Goal: Information Seeking & Learning: Learn about a topic

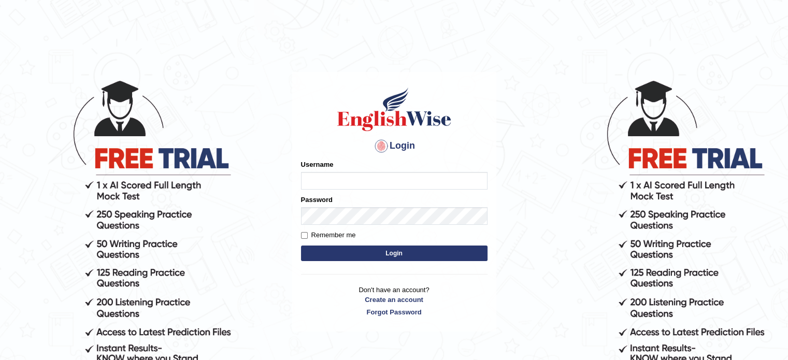
type input "yalineem"
drag, startPoint x: 0, startPoint y: 0, endPoint x: 403, endPoint y: 179, distance: 440.7
click at [403, 179] on input "yalineem" at bounding box center [394, 181] width 187 height 18
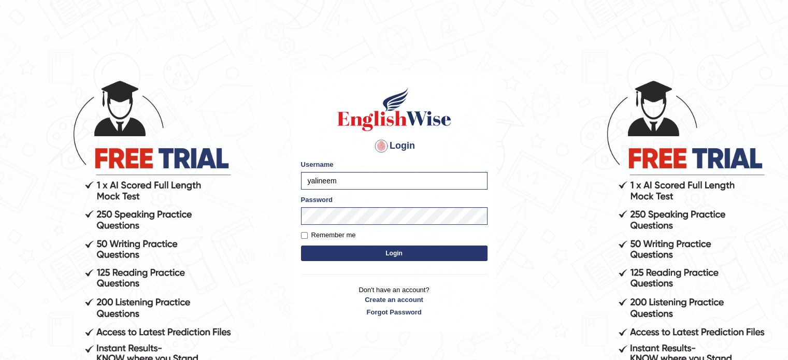
click at [340, 252] on button "Login" at bounding box center [394, 254] width 187 height 16
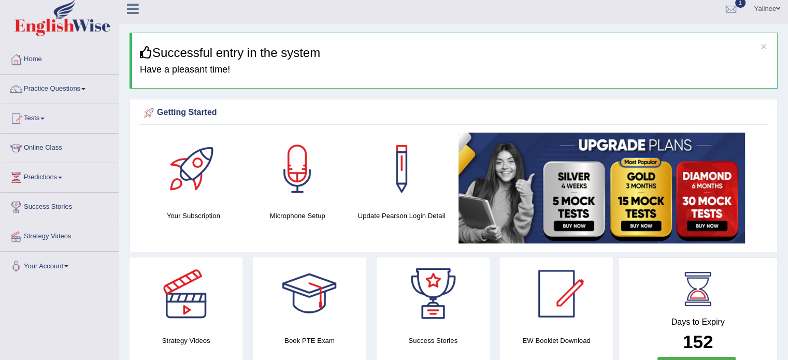
scroll to position [4, 0]
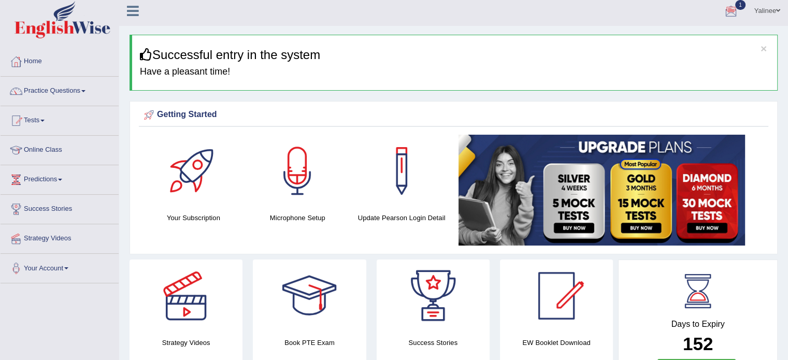
click at [731, 10] on div at bounding box center [731, 12] width 16 height 16
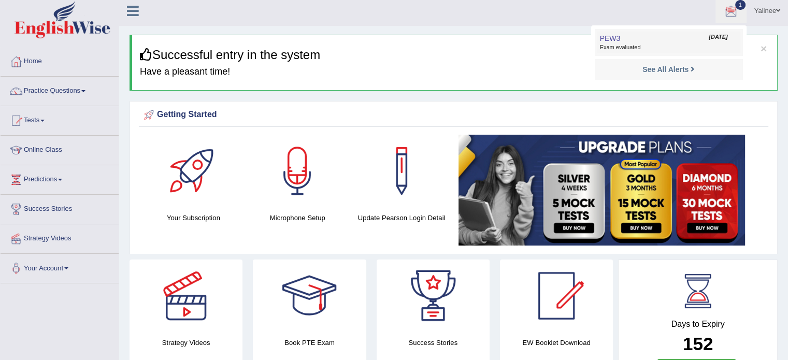
click at [642, 42] on link "PEW3 Sep 4, 2025 Exam evaluated" at bounding box center [668, 43] width 143 height 22
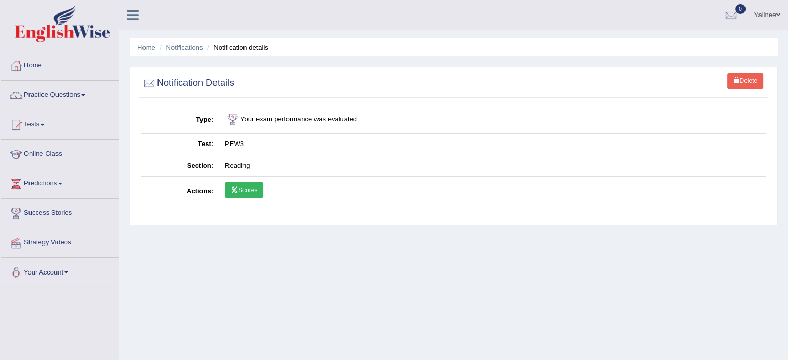
click at [245, 189] on link "Scores" at bounding box center [244, 190] width 38 height 16
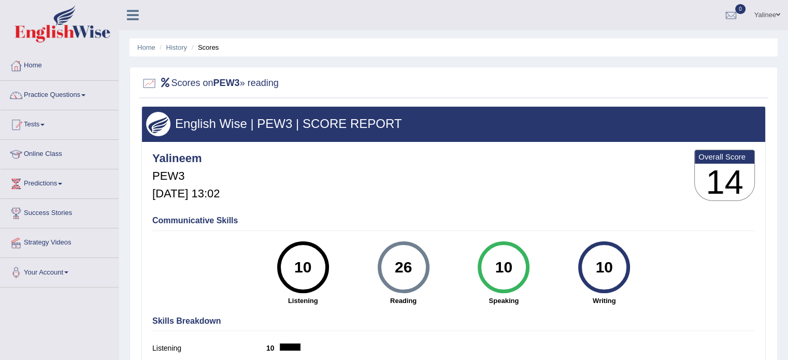
click at [81, 94] on link "Practice Questions" at bounding box center [60, 94] width 118 height 26
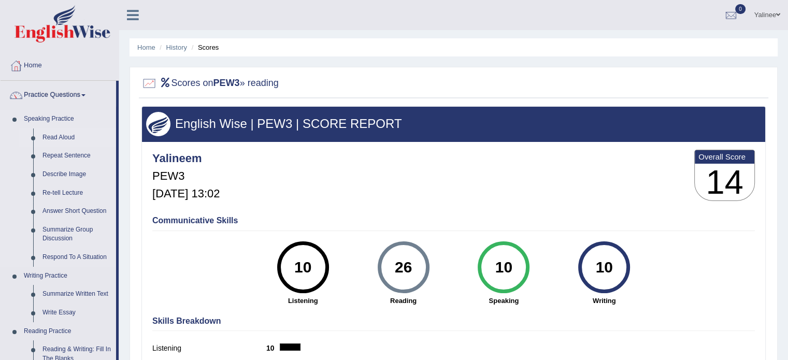
click at [62, 138] on link "Read Aloud" at bounding box center [77, 137] width 78 height 19
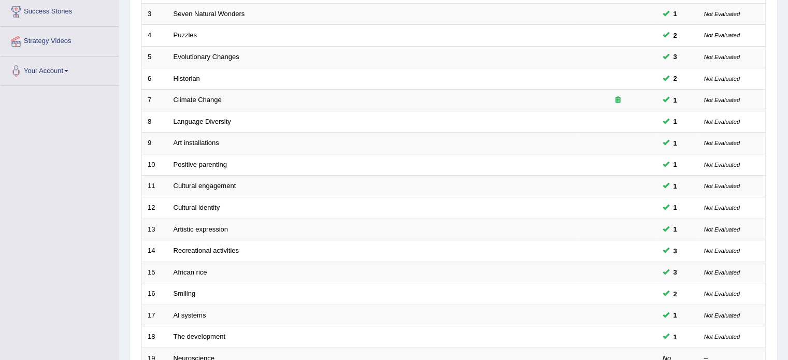
scroll to position [226, 0]
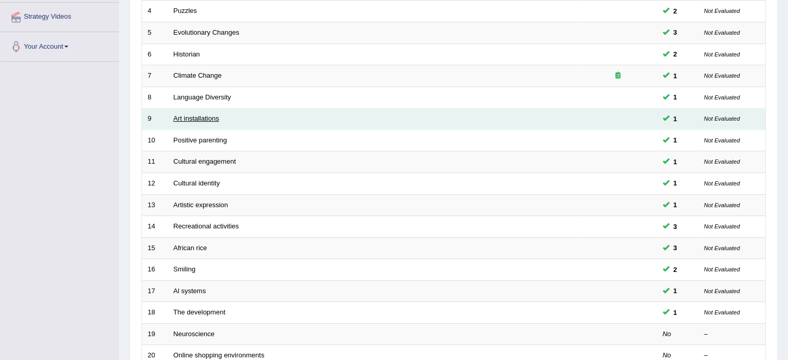
click at [203, 117] on link "Art installations" at bounding box center [197, 118] width 46 height 8
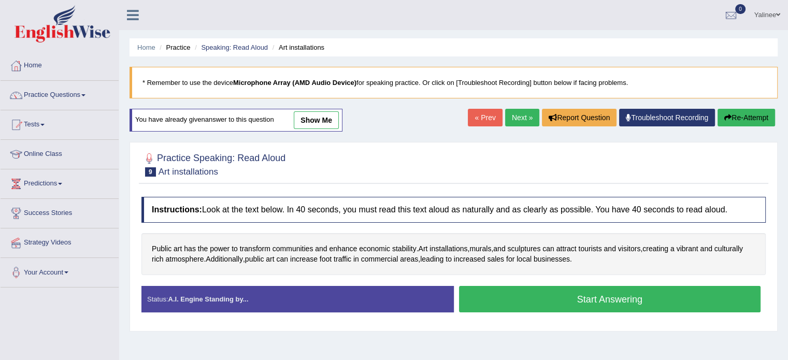
click at [317, 124] on link "show me" at bounding box center [316, 120] width 45 height 18
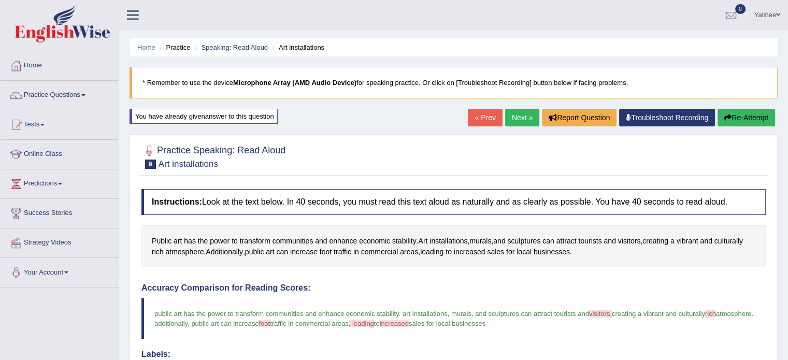
click at [509, 113] on link "Next »" at bounding box center [522, 118] width 34 height 18
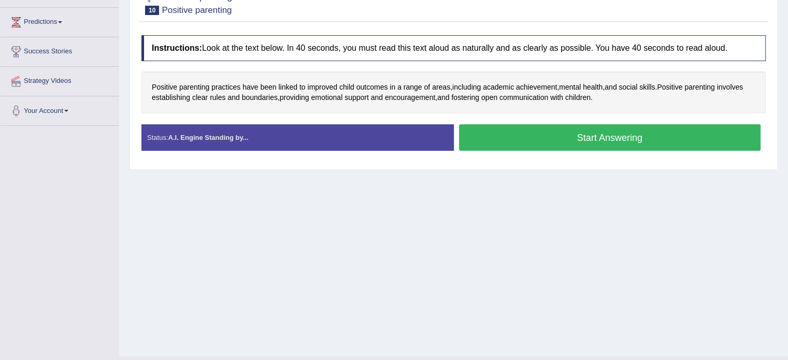
scroll to position [66, 0]
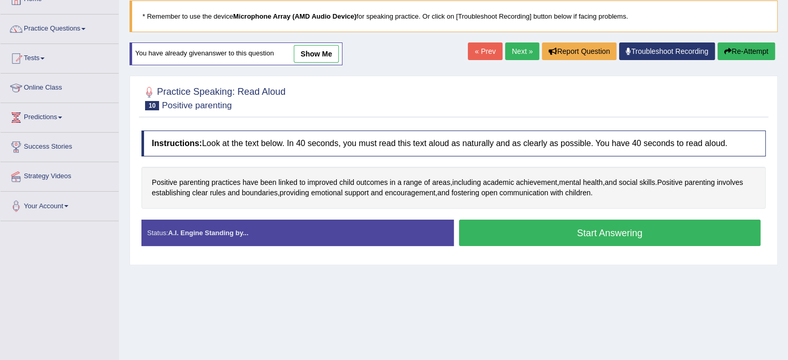
click at [306, 48] on link "show me" at bounding box center [316, 54] width 45 height 18
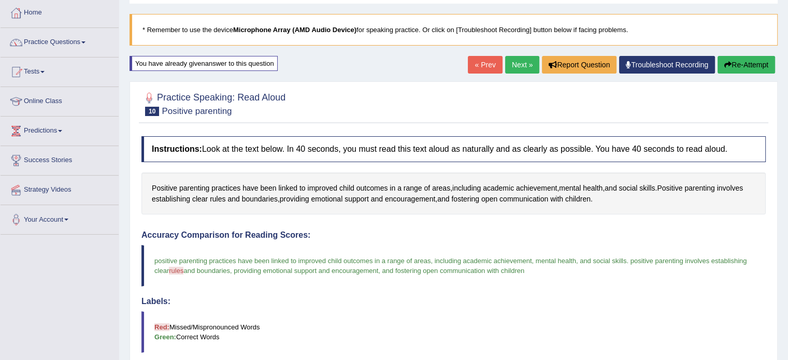
scroll to position [0, 0]
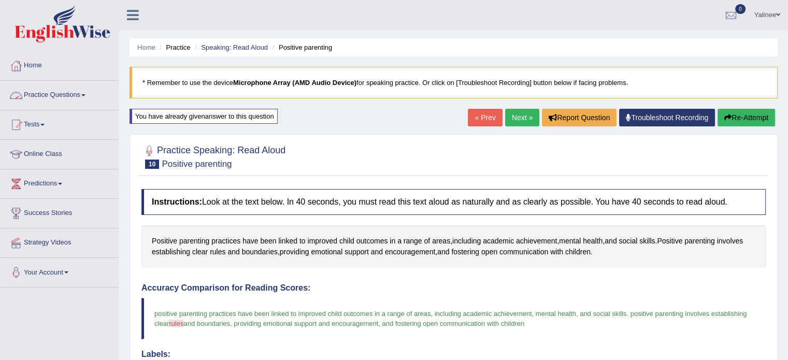
click at [70, 93] on link "Practice Questions" at bounding box center [60, 94] width 118 height 26
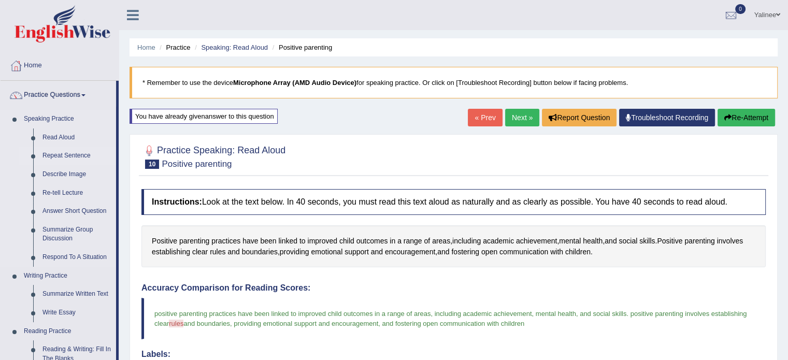
click at [58, 157] on link "Repeat Sentence" at bounding box center [77, 156] width 78 height 19
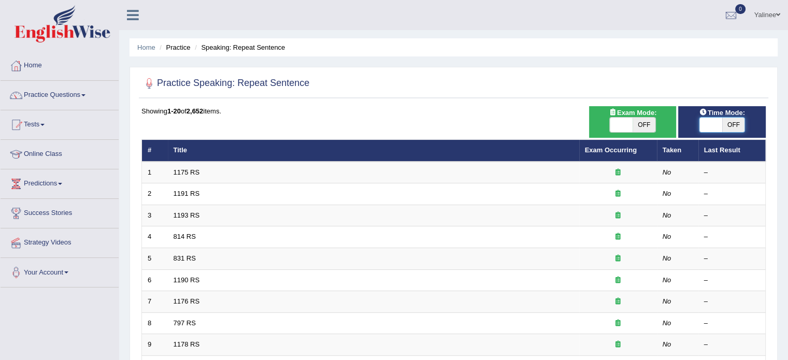
click at [705, 121] on span at bounding box center [710, 125] width 23 height 15
checkbox input "true"
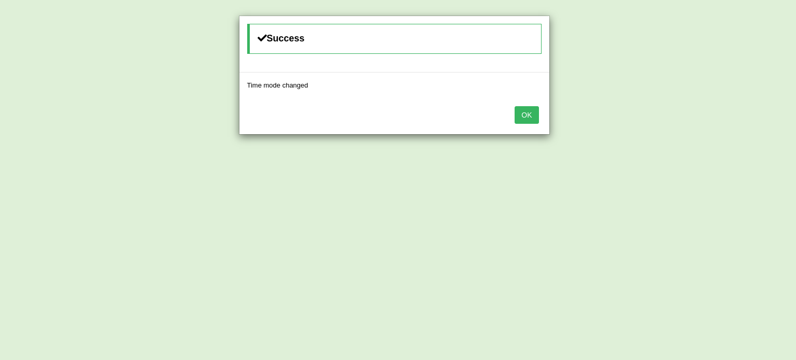
click at [529, 116] on button "OK" at bounding box center [526, 115] width 24 height 18
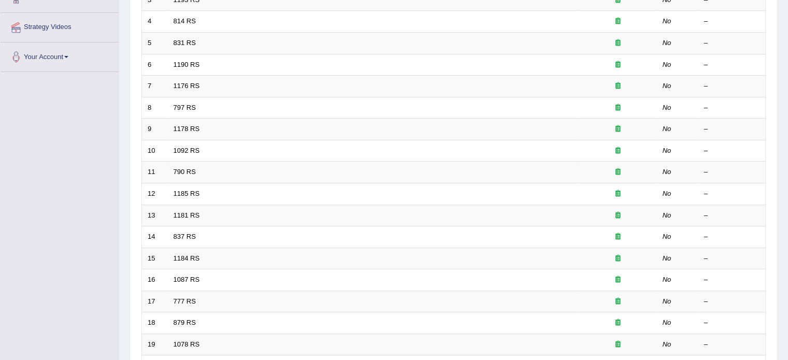
scroll to position [323, 0]
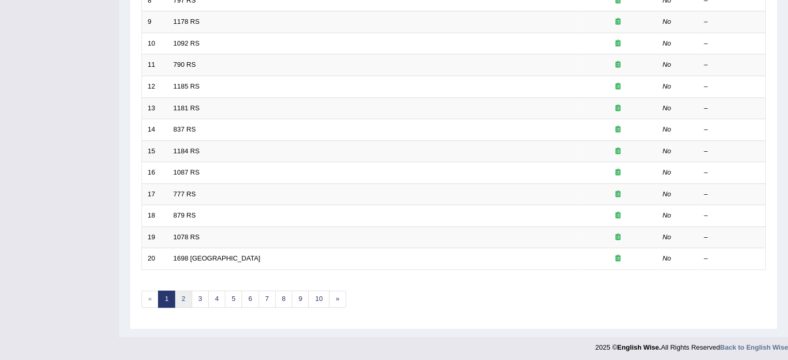
click at [180, 297] on link "2" at bounding box center [183, 299] width 17 height 17
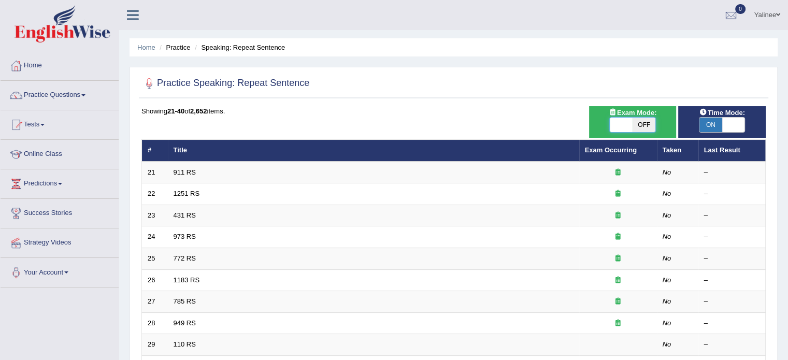
click at [618, 127] on span at bounding box center [621, 125] width 23 height 15
checkbox input "true"
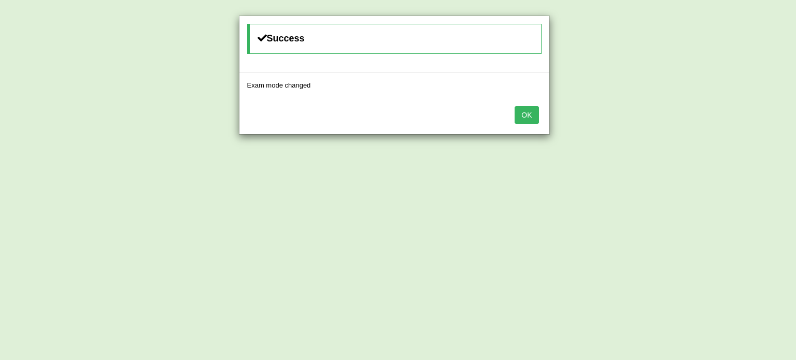
click at [530, 113] on button "OK" at bounding box center [526, 115] width 24 height 18
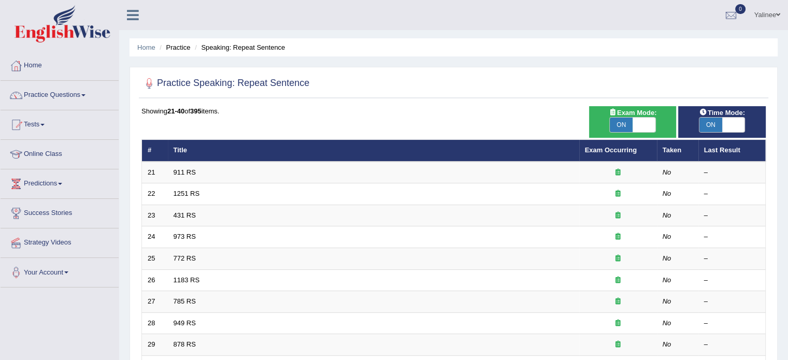
click at [728, 123] on span at bounding box center [733, 125] width 23 height 15
checkbox input "false"
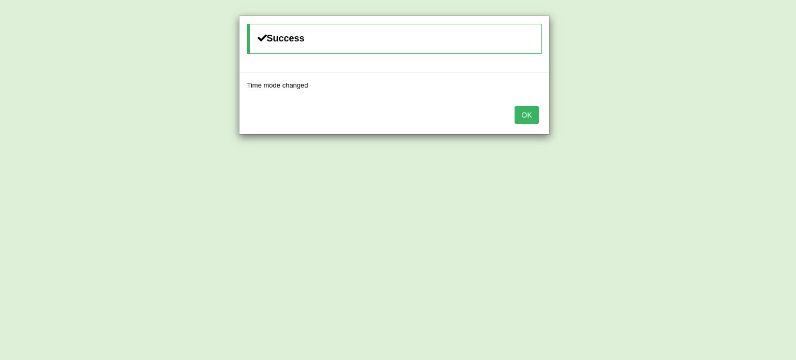
click at [526, 112] on button "OK" at bounding box center [526, 115] width 24 height 18
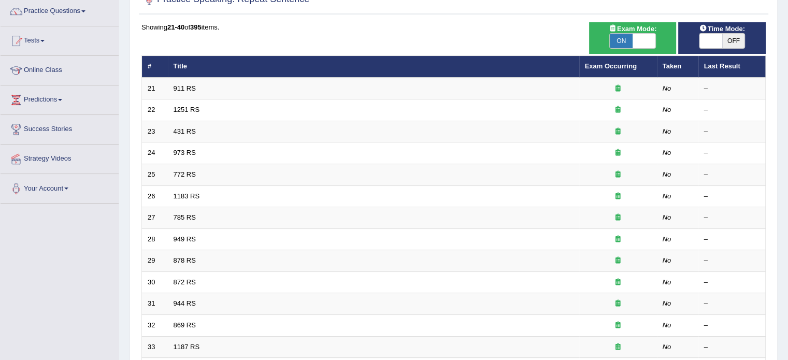
scroll to position [323, 0]
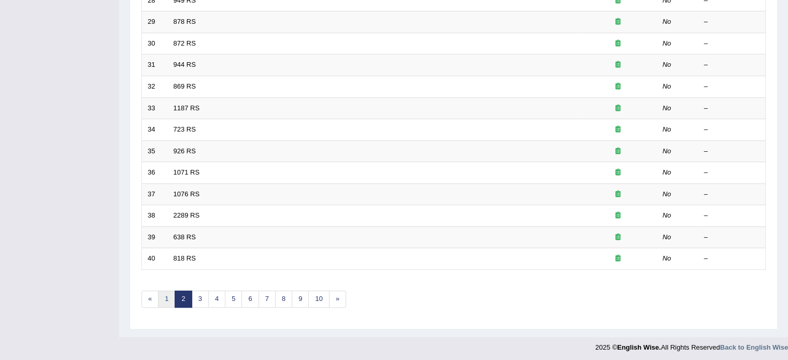
click at [165, 296] on link "1" at bounding box center [166, 299] width 17 height 17
click at [217, 296] on link "4" at bounding box center [216, 299] width 17 height 17
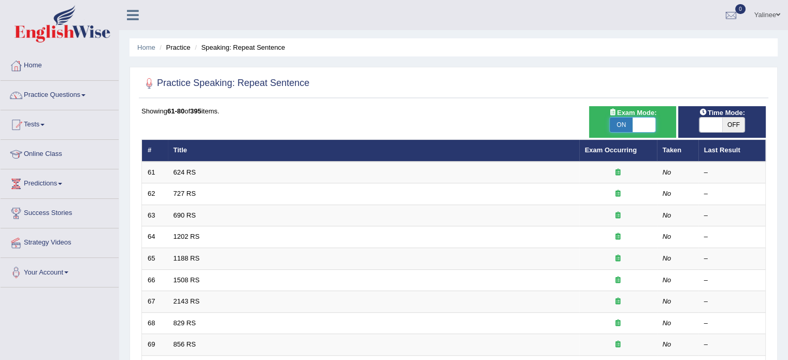
click at [642, 126] on span at bounding box center [644, 125] width 23 height 15
checkbox input "false"
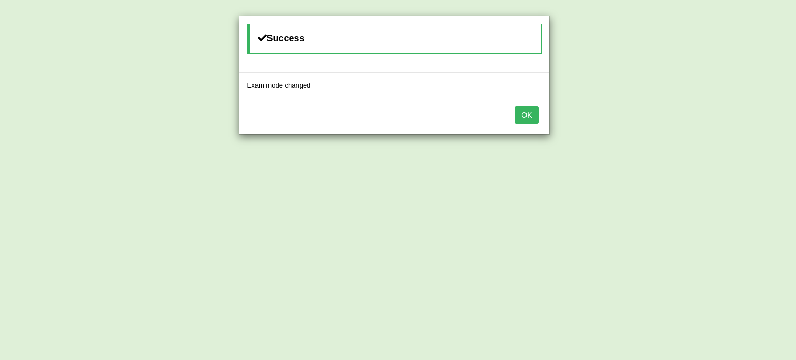
click at [532, 114] on button "OK" at bounding box center [526, 115] width 24 height 18
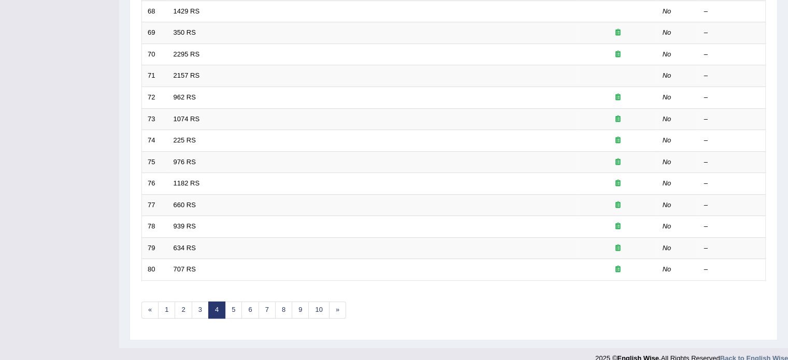
scroll to position [313, 0]
click at [167, 305] on link "1" at bounding box center [166, 308] width 17 height 17
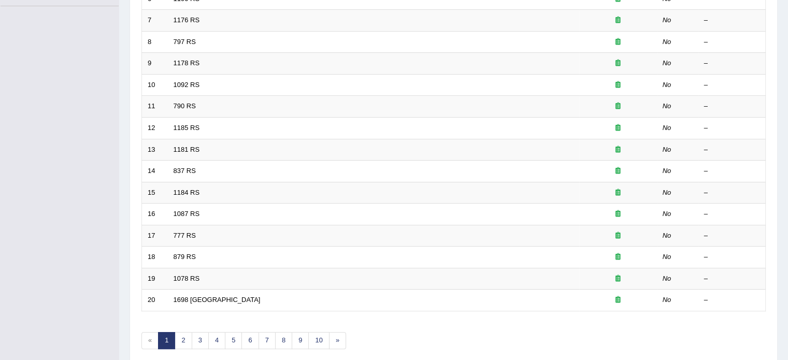
scroll to position [323, 0]
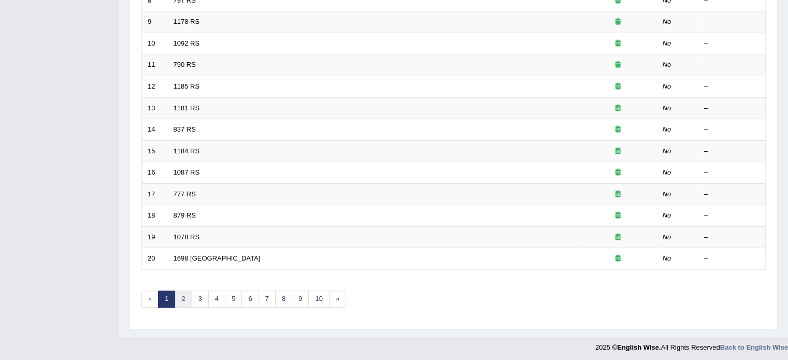
click at [181, 299] on link "2" at bounding box center [183, 299] width 17 height 17
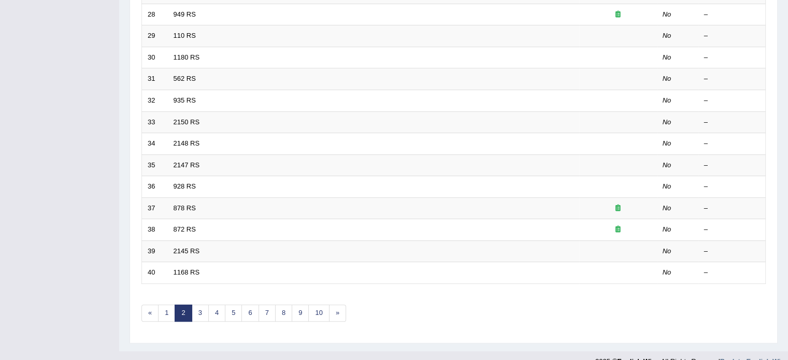
scroll to position [323, 0]
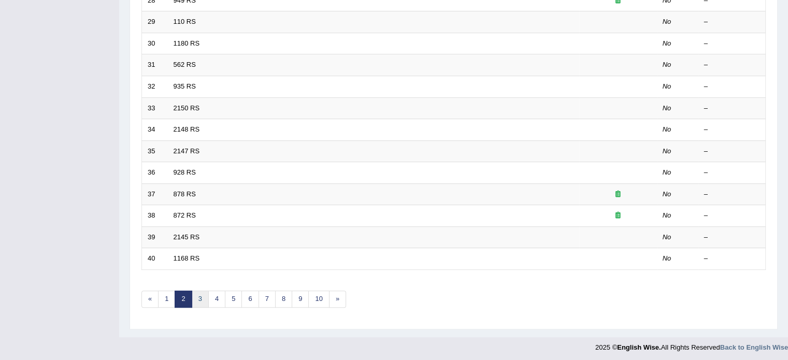
click at [199, 298] on link "3" at bounding box center [200, 299] width 17 height 17
click at [162, 298] on link "1" at bounding box center [166, 299] width 17 height 17
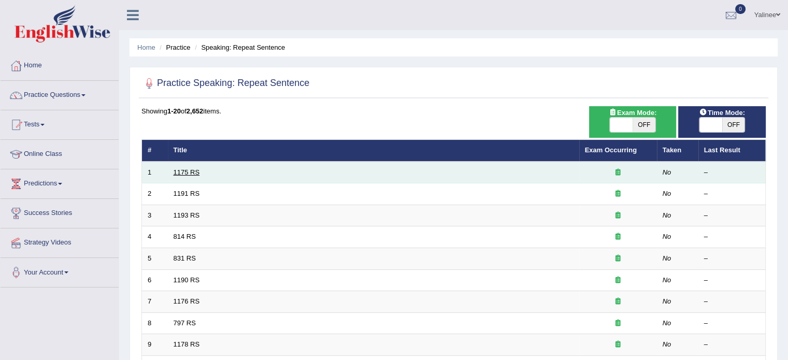
click at [184, 172] on link "1175 RS" at bounding box center [187, 172] width 26 height 8
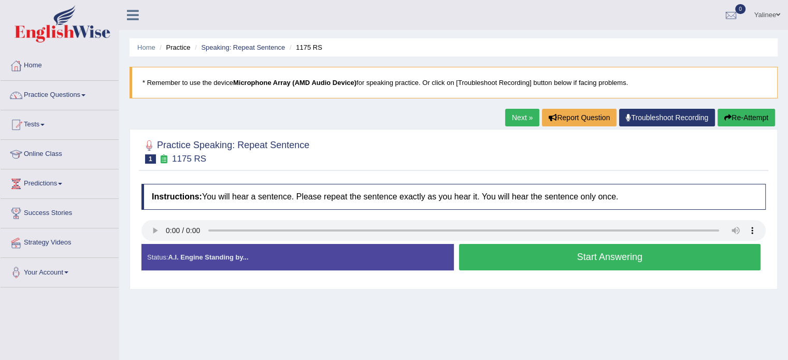
click at [550, 262] on button "Start Answering" at bounding box center [610, 257] width 302 height 26
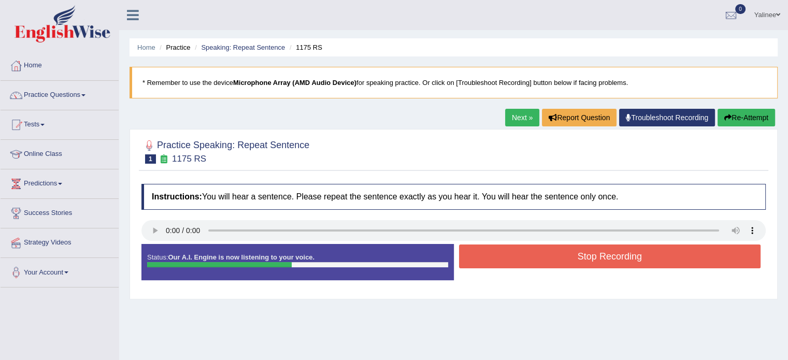
click at [551, 255] on button "Stop Recording" at bounding box center [610, 257] width 302 height 24
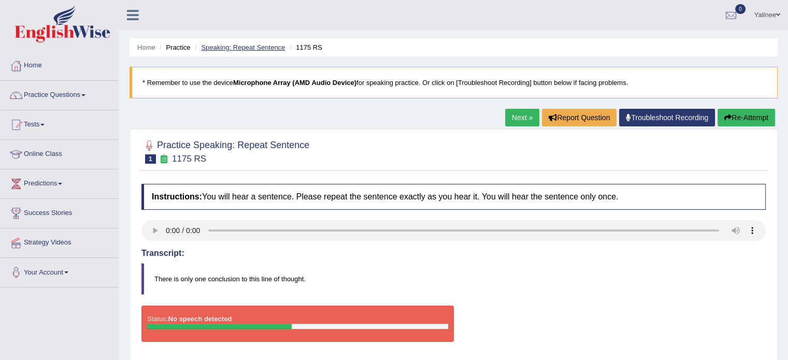
click at [257, 49] on link "Speaking: Repeat Sentence" at bounding box center [243, 48] width 84 height 8
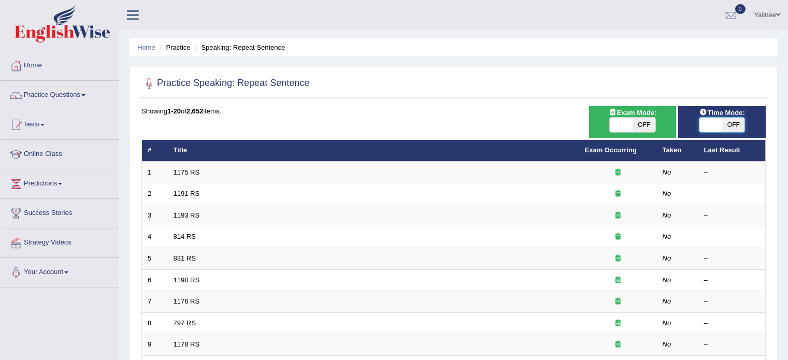
click at [713, 124] on span at bounding box center [710, 125] width 23 height 15
checkbox input "true"
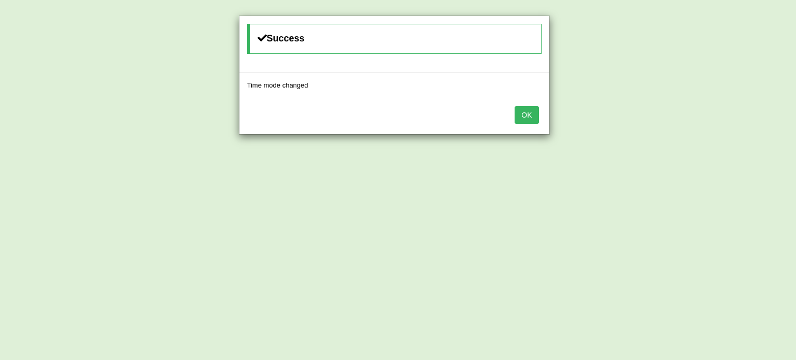
click at [527, 108] on button "OK" at bounding box center [526, 115] width 24 height 18
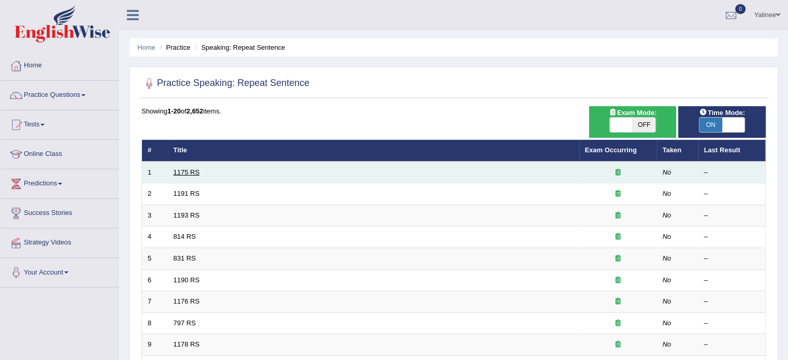
click at [195, 172] on link "1175 RS" at bounding box center [187, 172] width 26 height 8
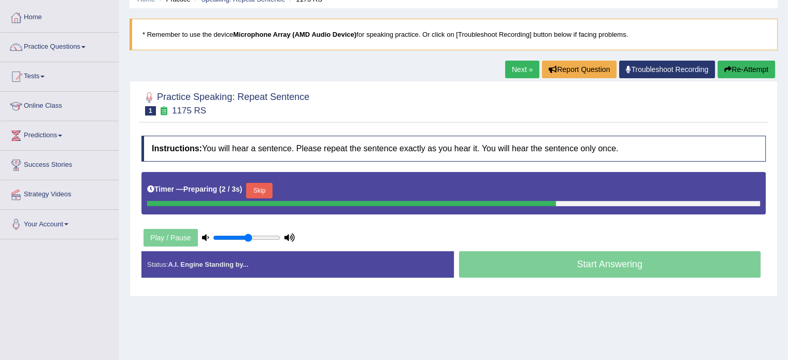
scroll to position [52, 0]
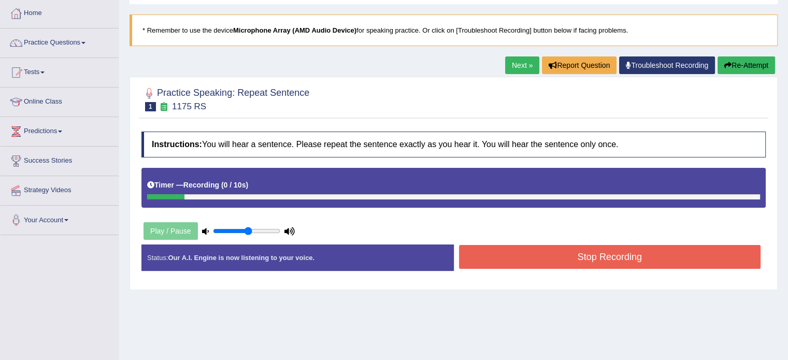
click at [513, 69] on link "Next »" at bounding box center [522, 65] width 34 height 18
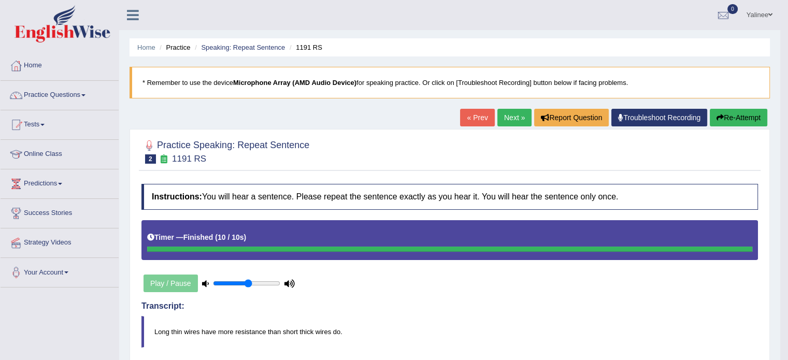
click at [736, 118] on button "Re-Attempt" at bounding box center [739, 118] width 58 height 18
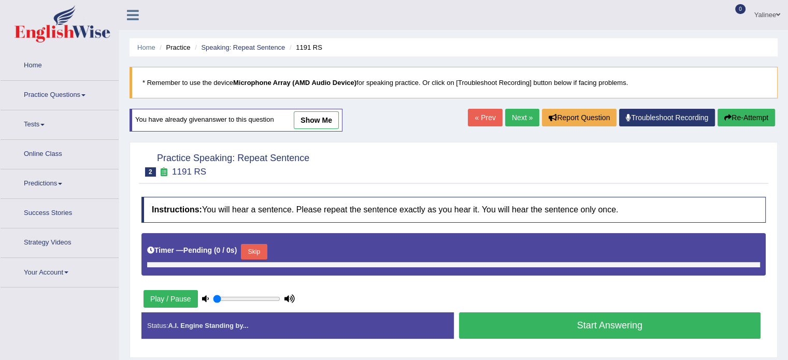
type input "0.55"
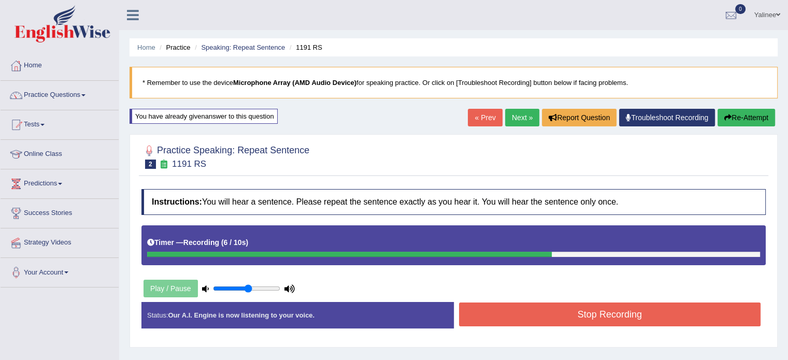
click at [600, 310] on button "Stop Recording" at bounding box center [610, 315] width 302 height 24
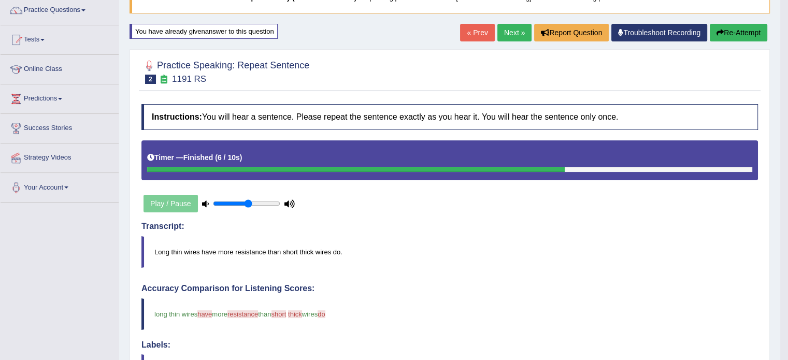
scroll to position [83, 0]
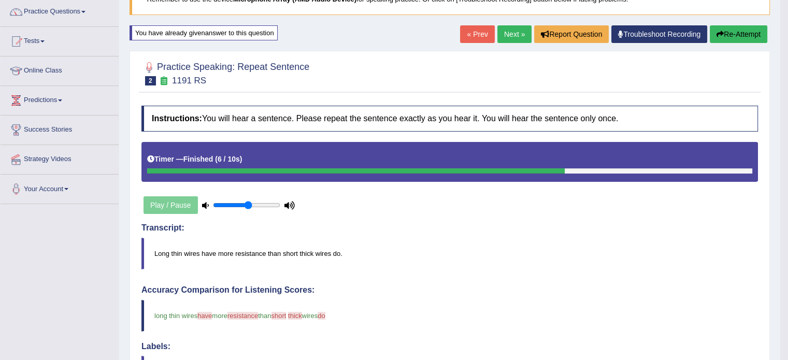
click at [510, 33] on link "Next »" at bounding box center [514, 34] width 34 height 18
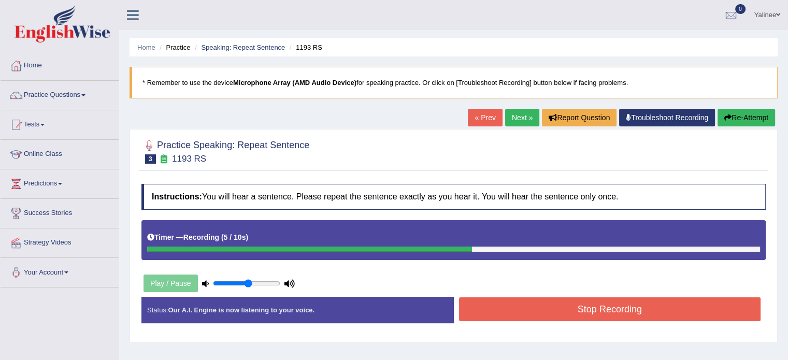
click at [714, 306] on button "Stop Recording" at bounding box center [610, 309] width 302 height 24
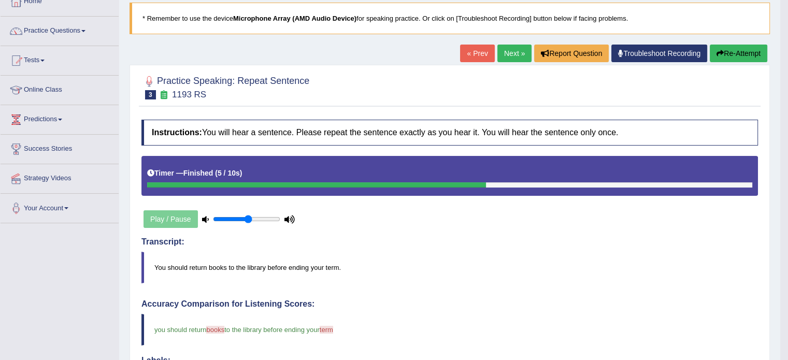
scroll to position [64, 0]
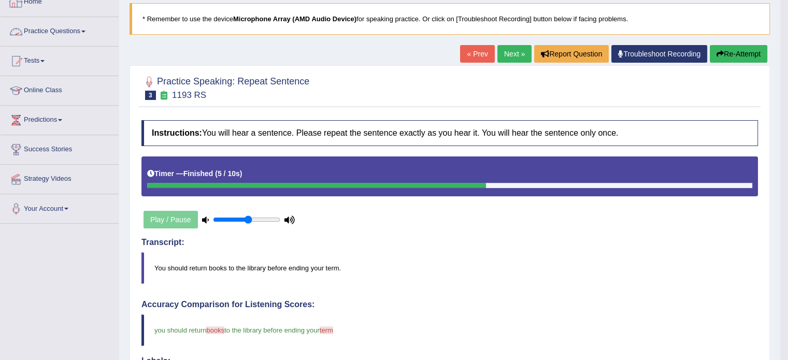
click at [83, 35] on link "Practice Questions" at bounding box center [60, 30] width 118 height 26
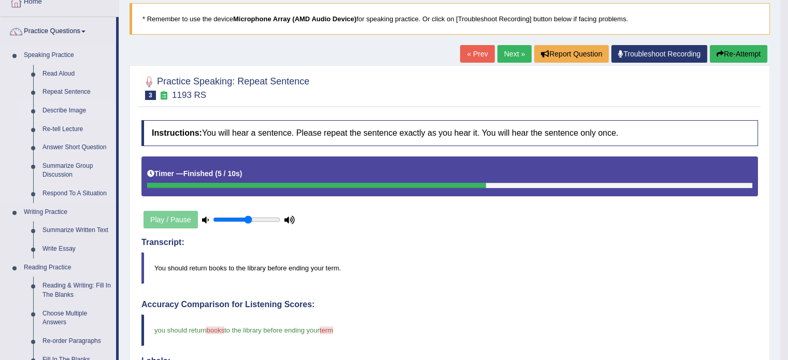
click at [54, 109] on link "Describe Image" at bounding box center [77, 111] width 78 height 19
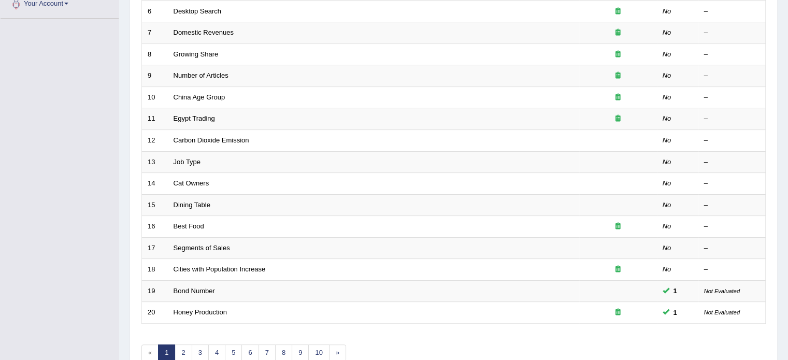
scroll to position [274, 0]
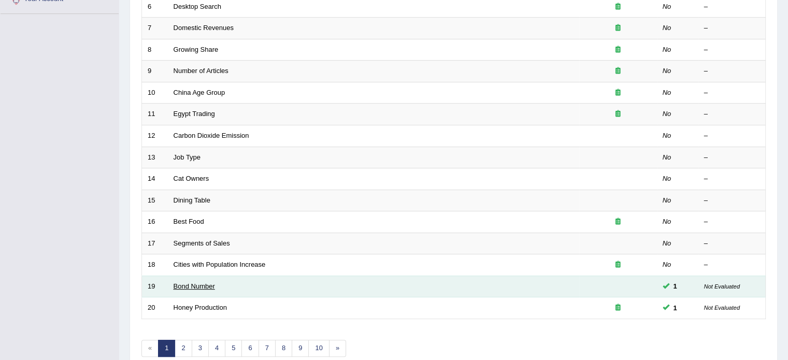
click at [193, 284] on link "Bond Number" at bounding box center [194, 286] width 41 height 8
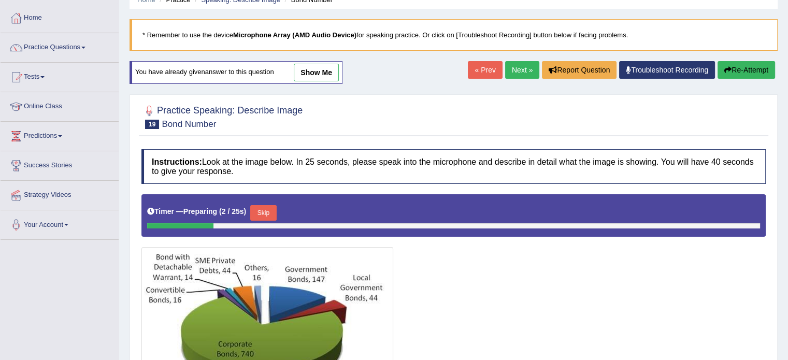
scroll to position [47, 0]
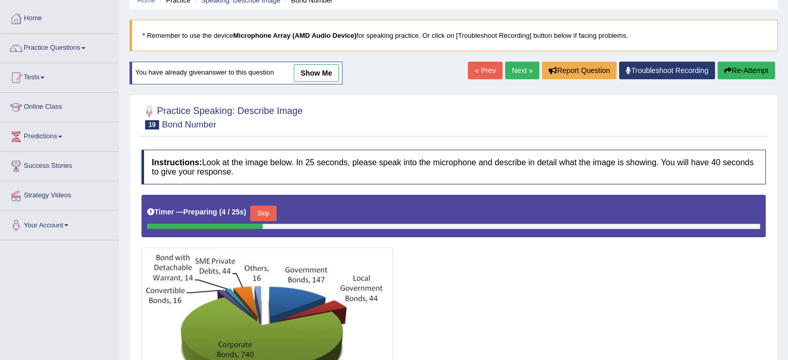
click at [314, 66] on link "show me" at bounding box center [316, 73] width 45 height 18
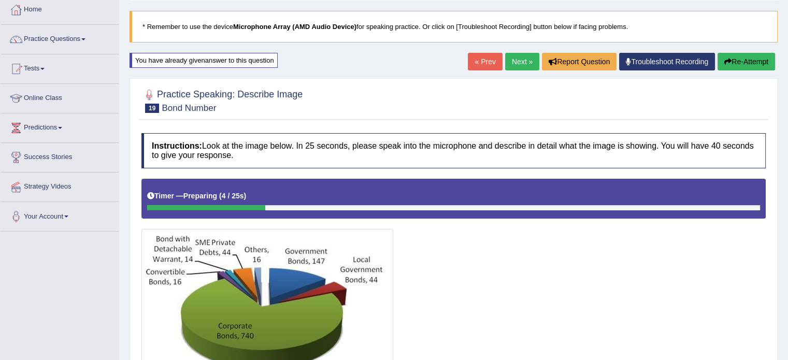
scroll to position [54, 0]
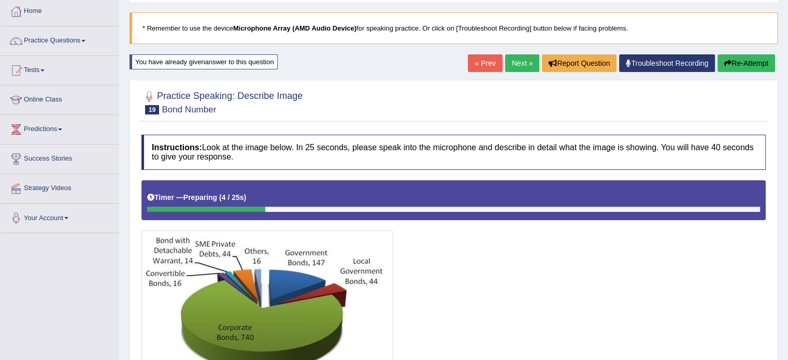
click at [517, 66] on link "Next »" at bounding box center [522, 63] width 34 height 18
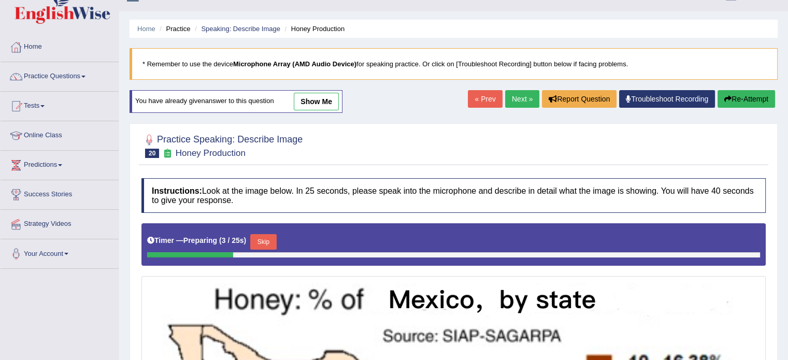
scroll to position [18, 0]
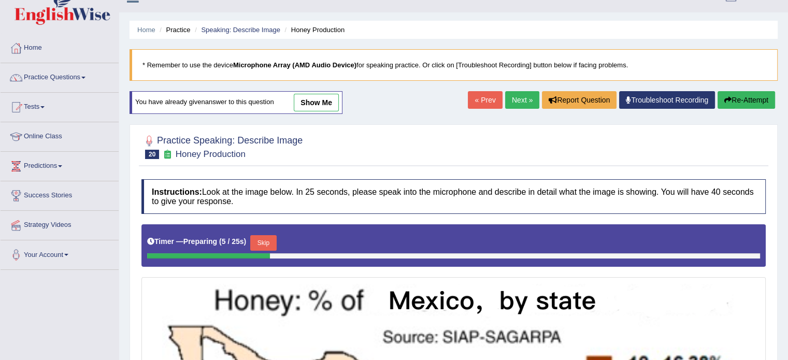
click at [316, 101] on link "show me" at bounding box center [316, 103] width 45 height 18
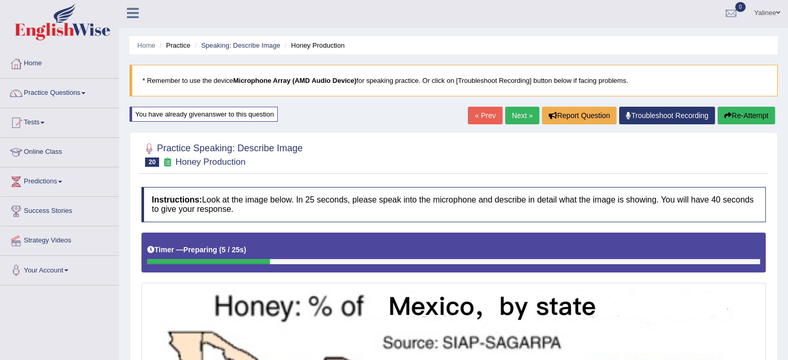
scroll to position [0, 0]
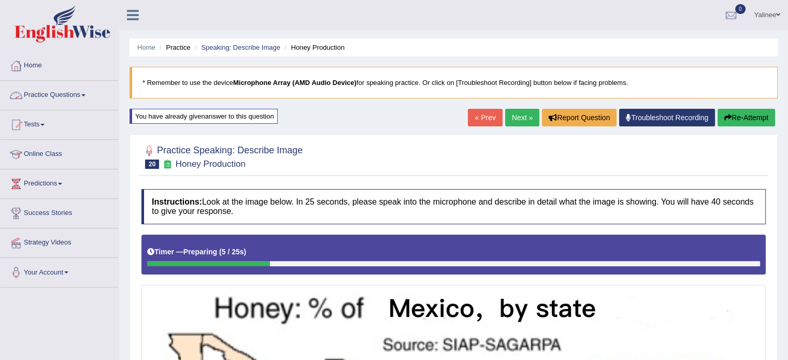
click at [80, 101] on link "Practice Questions" at bounding box center [60, 94] width 118 height 26
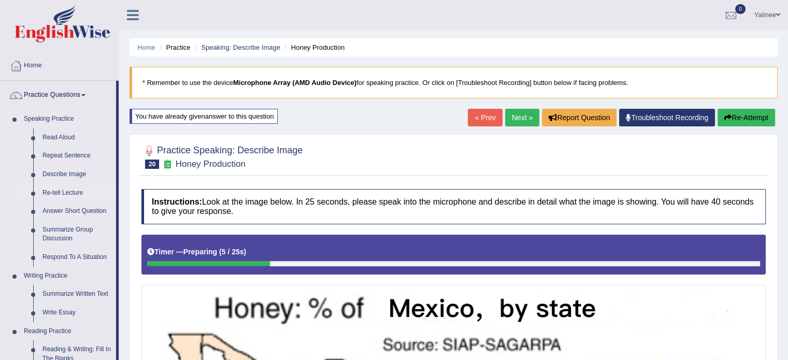
click at [68, 193] on link "Re-tell Lecture" at bounding box center [77, 193] width 78 height 19
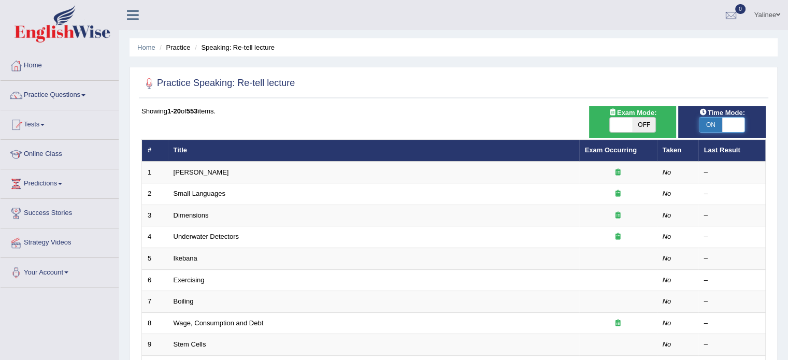
click at [738, 124] on span at bounding box center [733, 125] width 23 height 15
checkbox input "false"
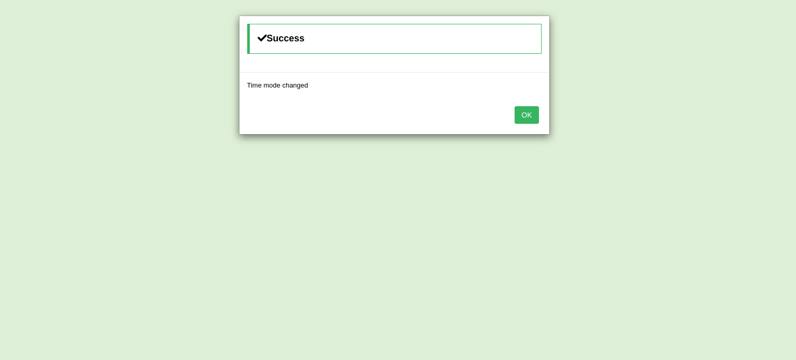
click at [531, 112] on button "OK" at bounding box center [526, 115] width 24 height 18
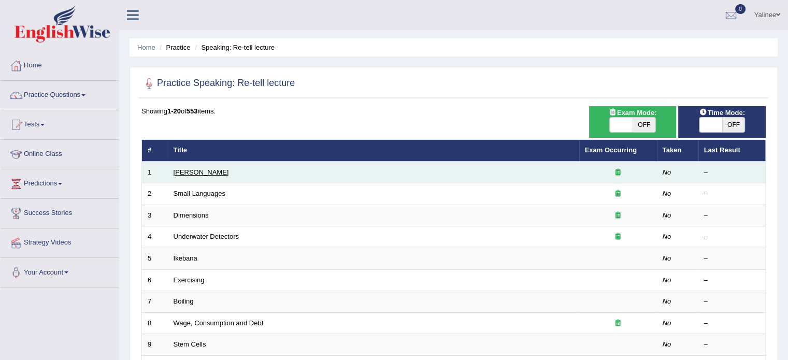
click at [205, 170] on link "Amory Lovins" at bounding box center [201, 172] width 55 height 8
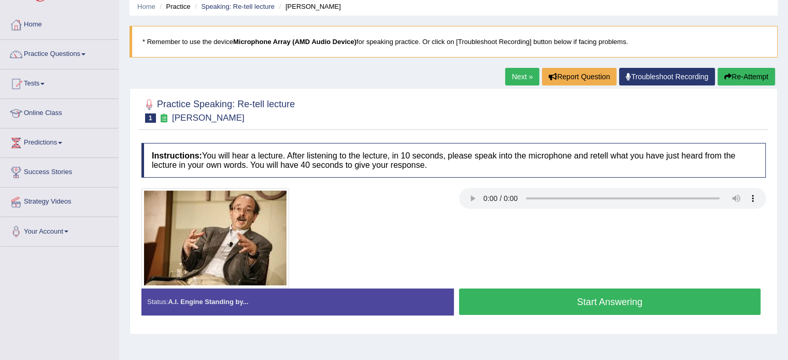
scroll to position [50, 0]
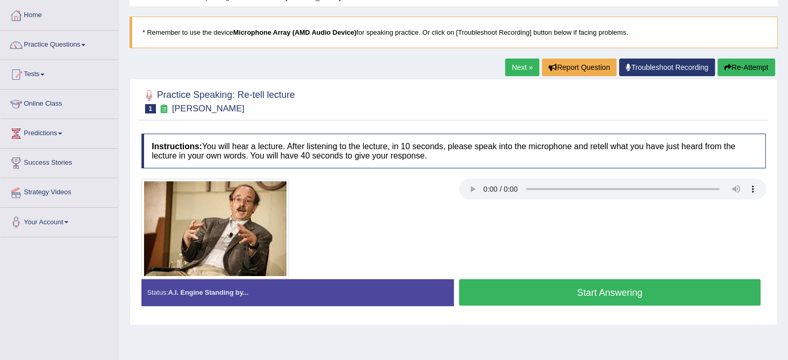
click at [549, 294] on button "Start Answering" at bounding box center [610, 292] width 302 height 26
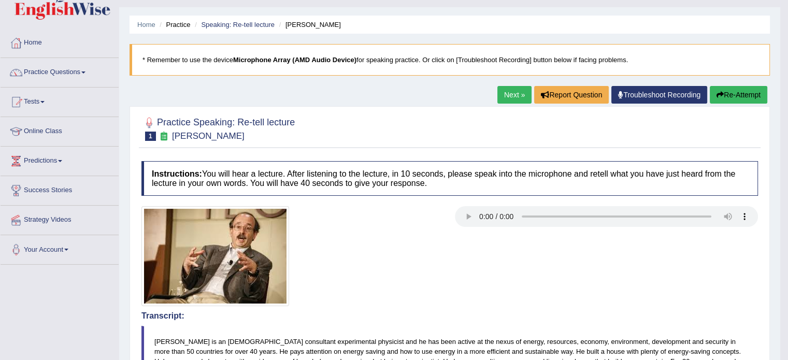
scroll to position [14, 0]
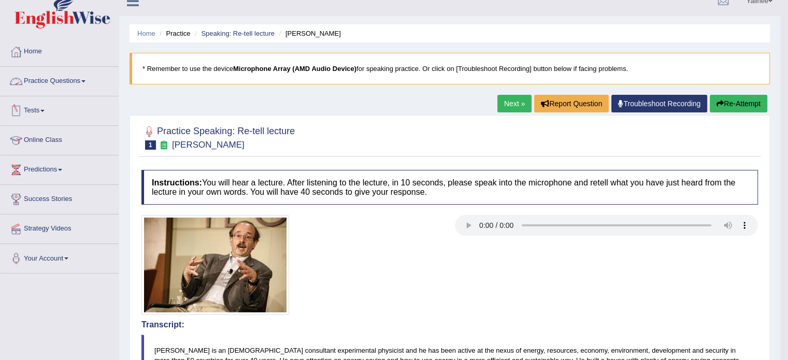
click at [88, 83] on link "Practice Questions" at bounding box center [60, 80] width 118 height 26
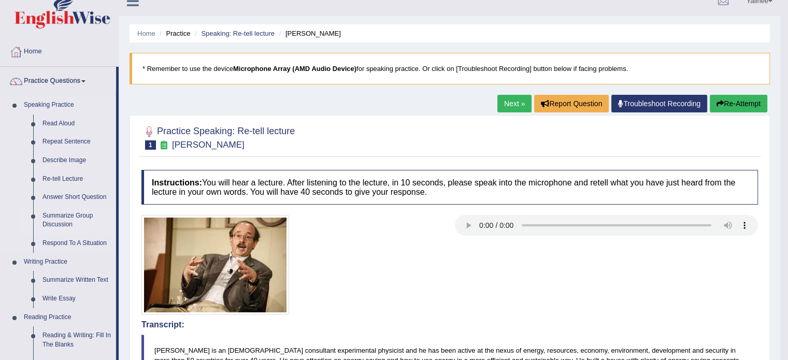
click at [62, 217] on link "Summarize Group Discussion" at bounding box center [77, 220] width 78 height 27
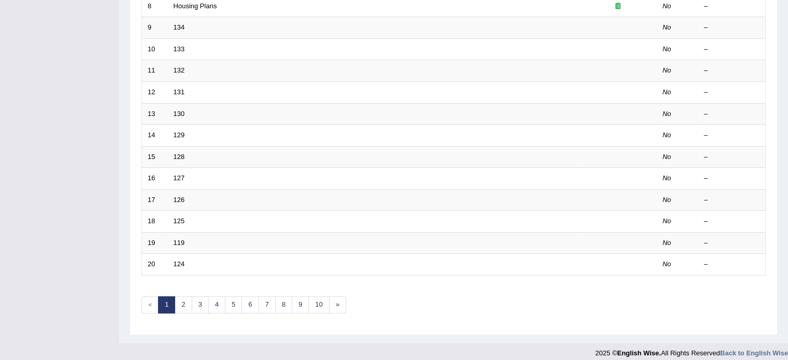
scroll to position [323, 0]
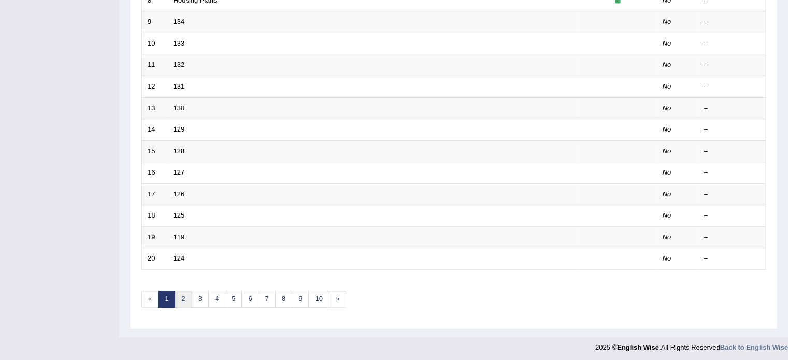
click at [180, 298] on link "2" at bounding box center [183, 299] width 17 height 17
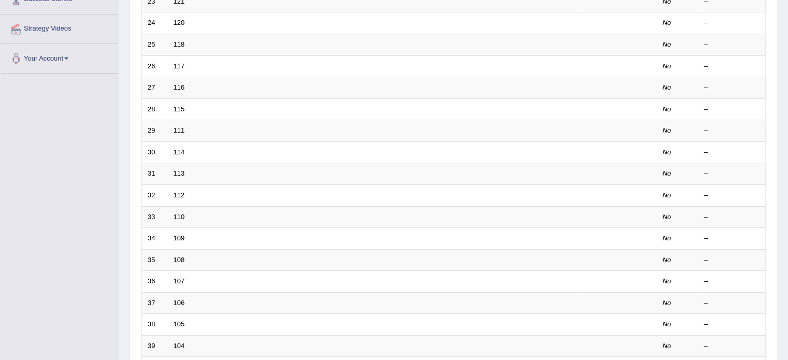
scroll to position [323, 0]
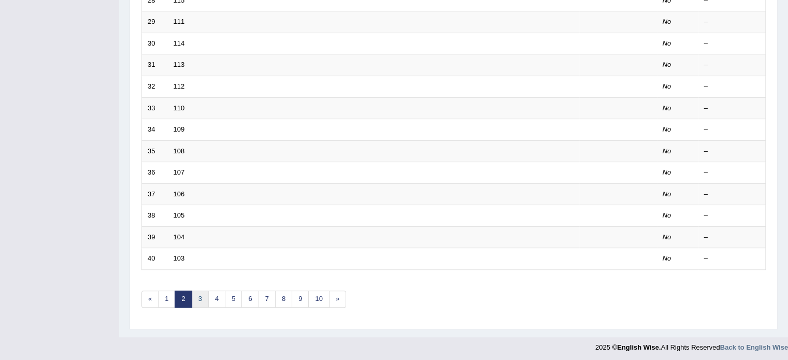
click at [199, 294] on link "3" at bounding box center [200, 299] width 17 height 17
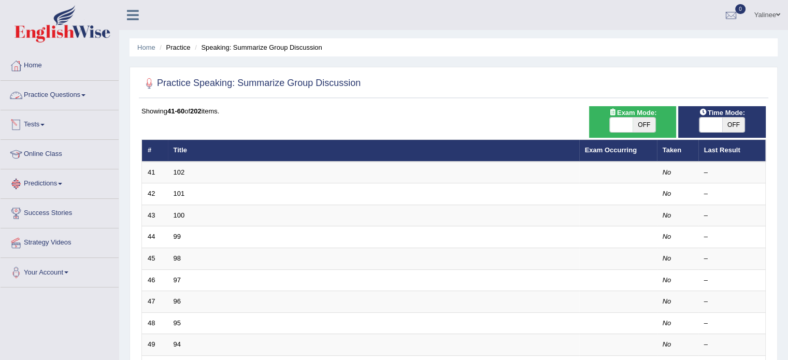
click at [70, 97] on link "Practice Questions" at bounding box center [60, 94] width 118 height 26
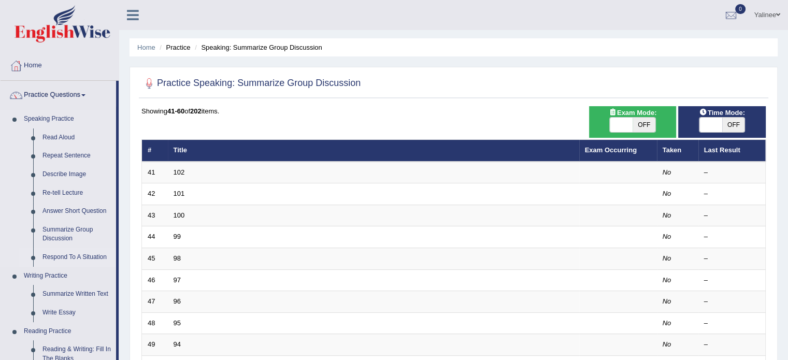
click at [53, 258] on link "Respond To A Situation" at bounding box center [77, 257] width 78 height 19
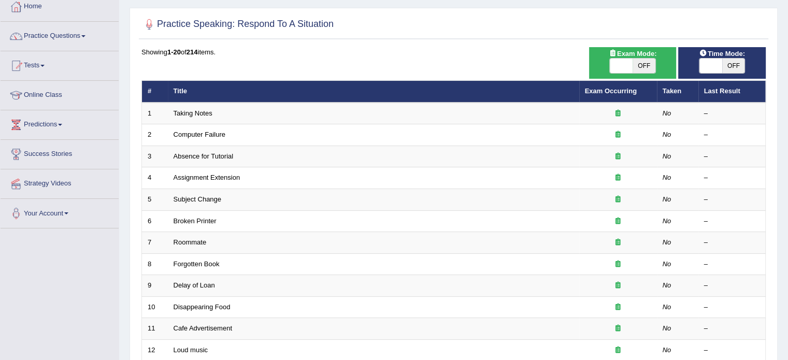
scroll to position [60, 0]
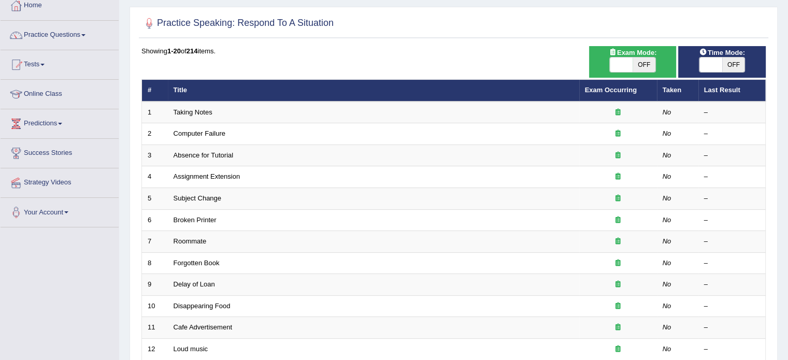
click at [46, 68] on link "Tests" at bounding box center [60, 63] width 118 height 26
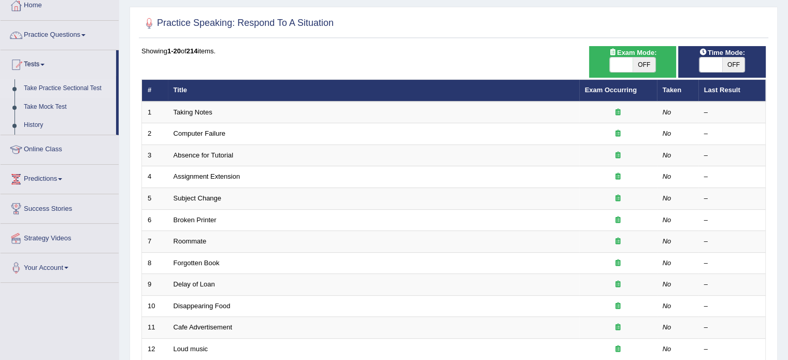
click at [64, 84] on link "Take Practice Sectional Test" at bounding box center [67, 88] width 97 height 19
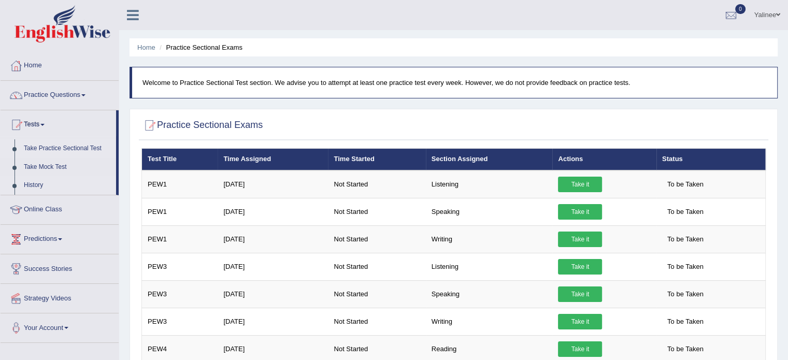
click at [32, 187] on link "History" at bounding box center [67, 185] width 97 height 19
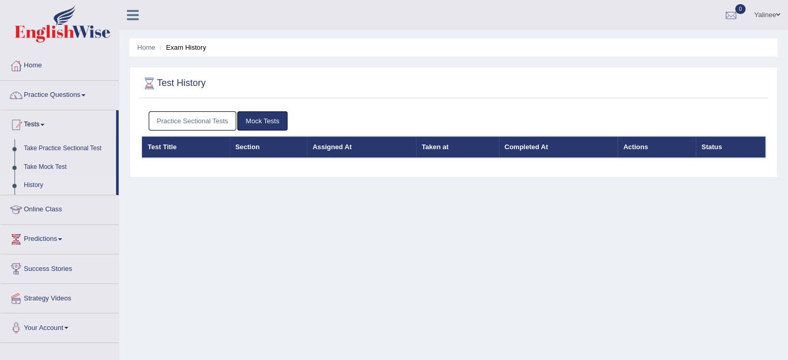
click at [211, 116] on link "Practice Sectional Tests" at bounding box center [193, 120] width 88 height 19
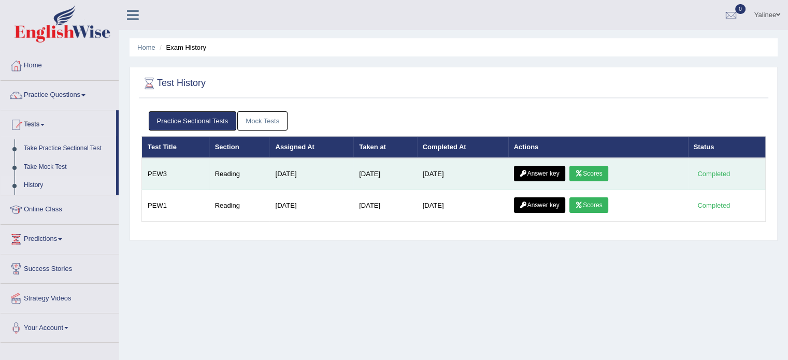
click at [592, 171] on link "Scores" at bounding box center [588, 174] width 38 height 16
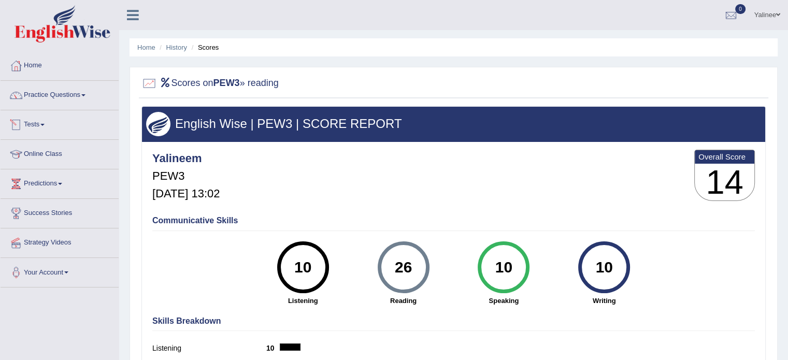
click at [40, 124] on link "Tests" at bounding box center [60, 123] width 118 height 26
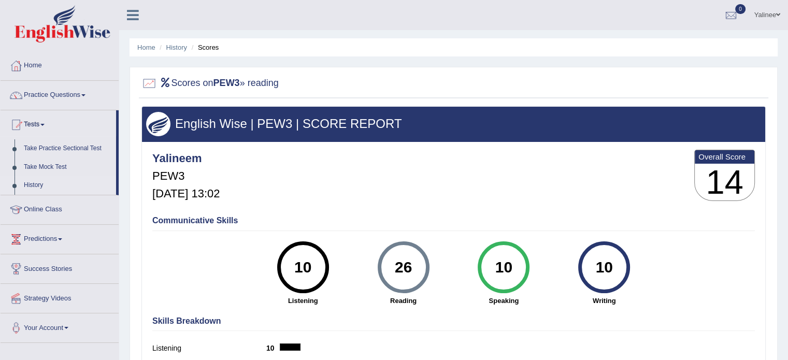
click at [41, 183] on link "History" at bounding box center [67, 185] width 97 height 19
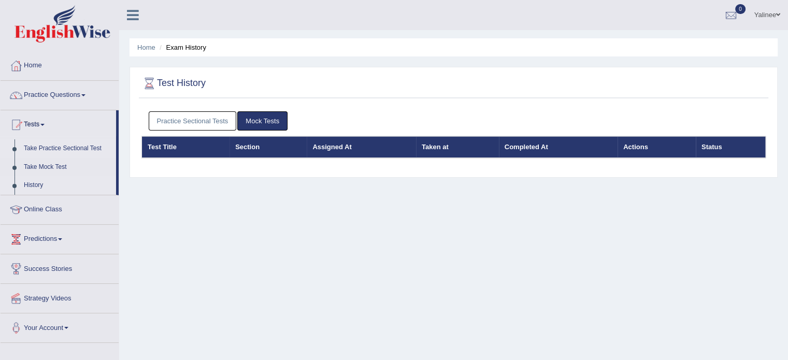
click at [65, 150] on link "Take Practice Sectional Test" at bounding box center [67, 148] width 97 height 19
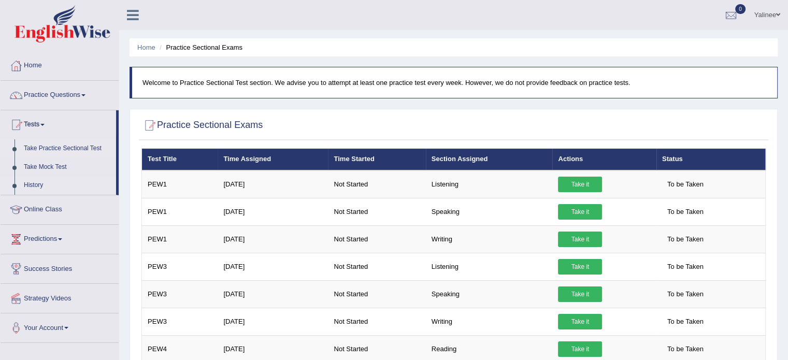
click at [31, 182] on link "History" at bounding box center [67, 185] width 97 height 19
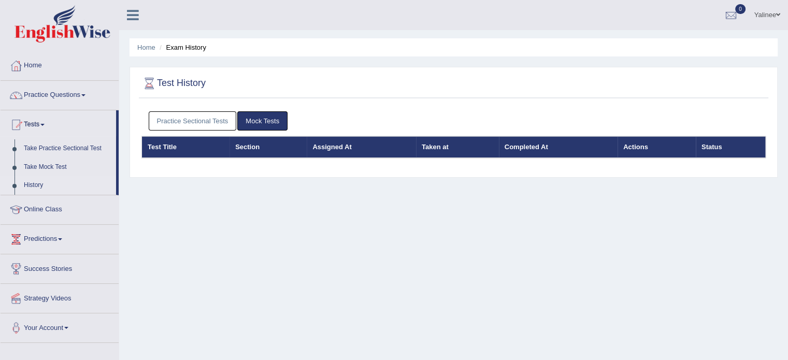
click at [209, 120] on link "Practice Sectional Tests" at bounding box center [193, 120] width 88 height 19
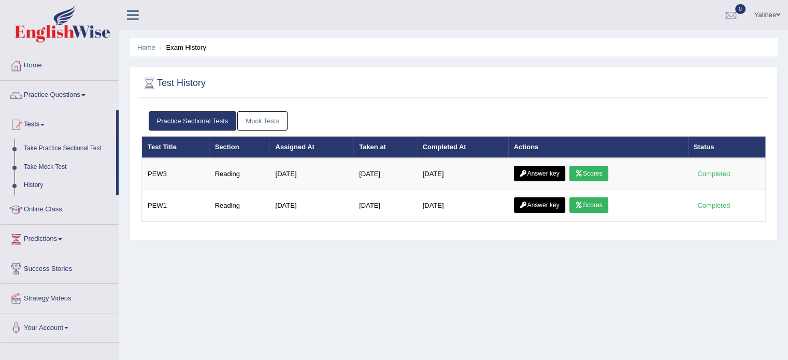
click at [503, 149] on th "Completed At" at bounding box center [462, 147] width 91 height 22
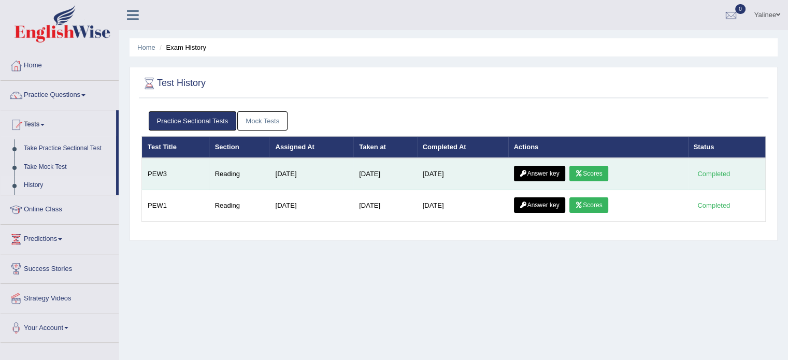
click at [543, 168] on link "Answer key" at bounding box center [539, 174] width 51 height 16
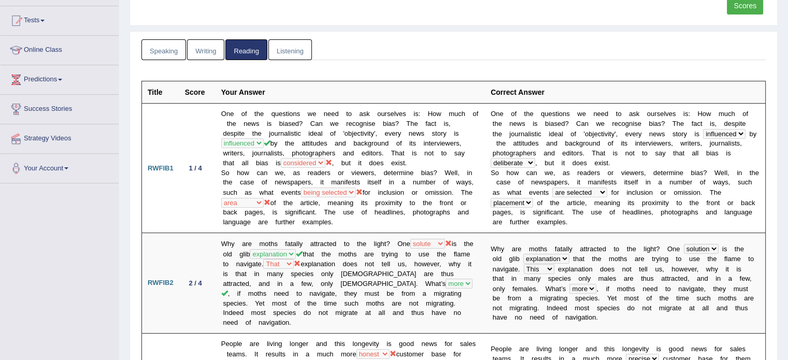
scroll to position [93, 0]
